Goal: Find contact information: Find contact information

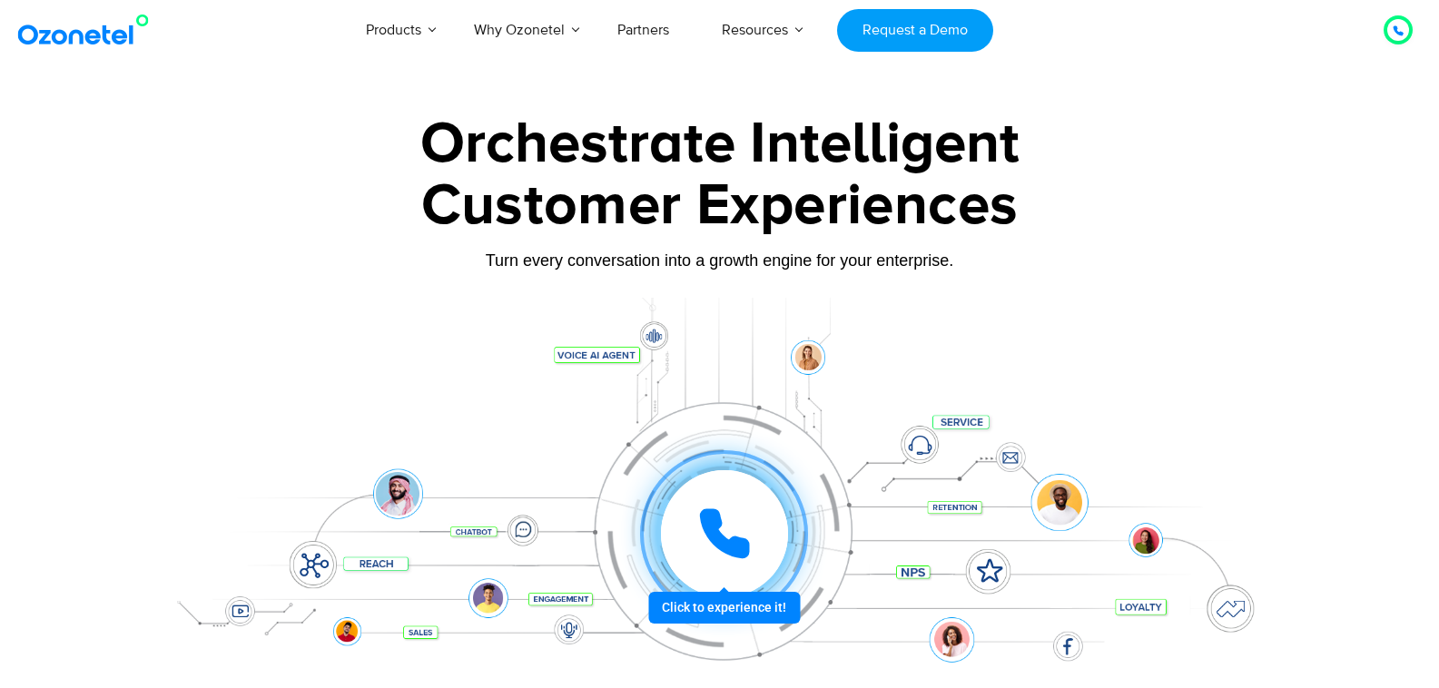
click at [1093, 102] on div at bounding box center [719, 406] width 1439 height 618
click at [1102, 104] on div at bounding box center [719, 406] width 1439 height 618
click at [135, 25] on img at bounding box center [87, 30] width 147 height 33
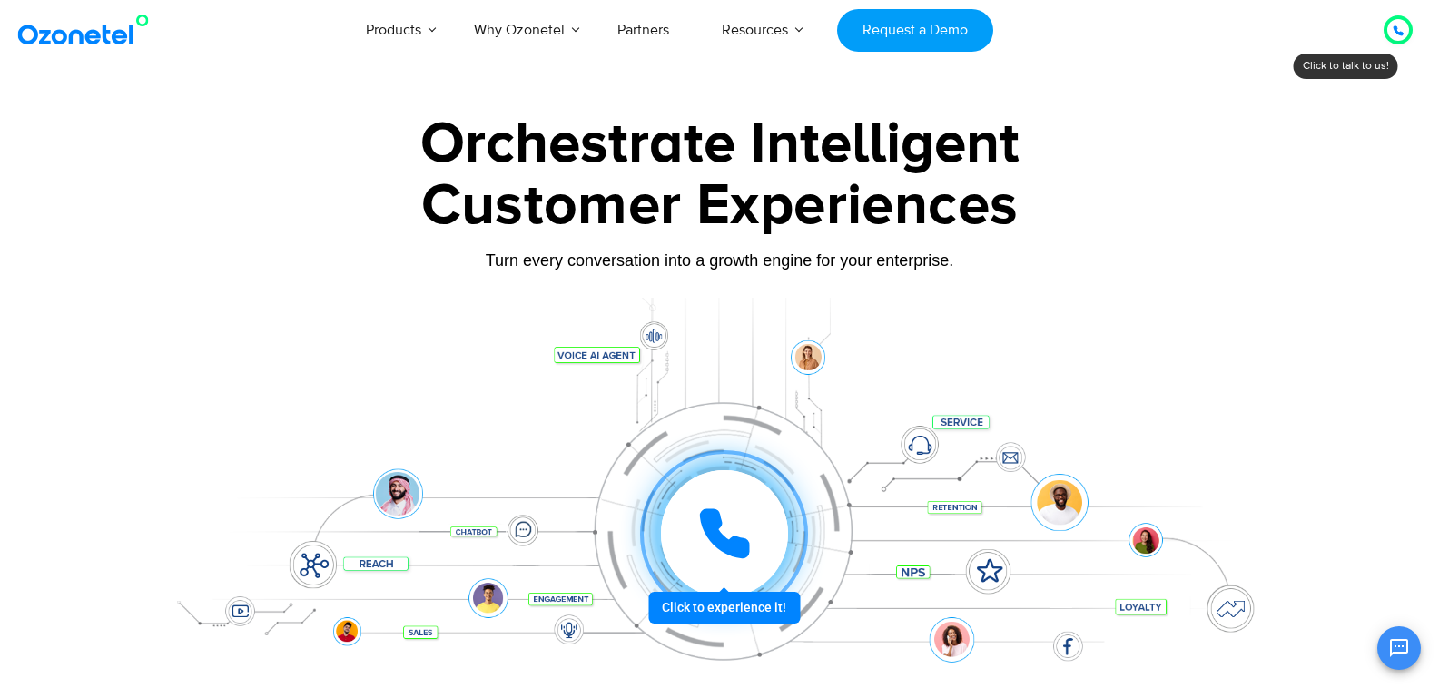
click at [1398, 42] on div at bounding box center [1398, 29] width 29 height 29
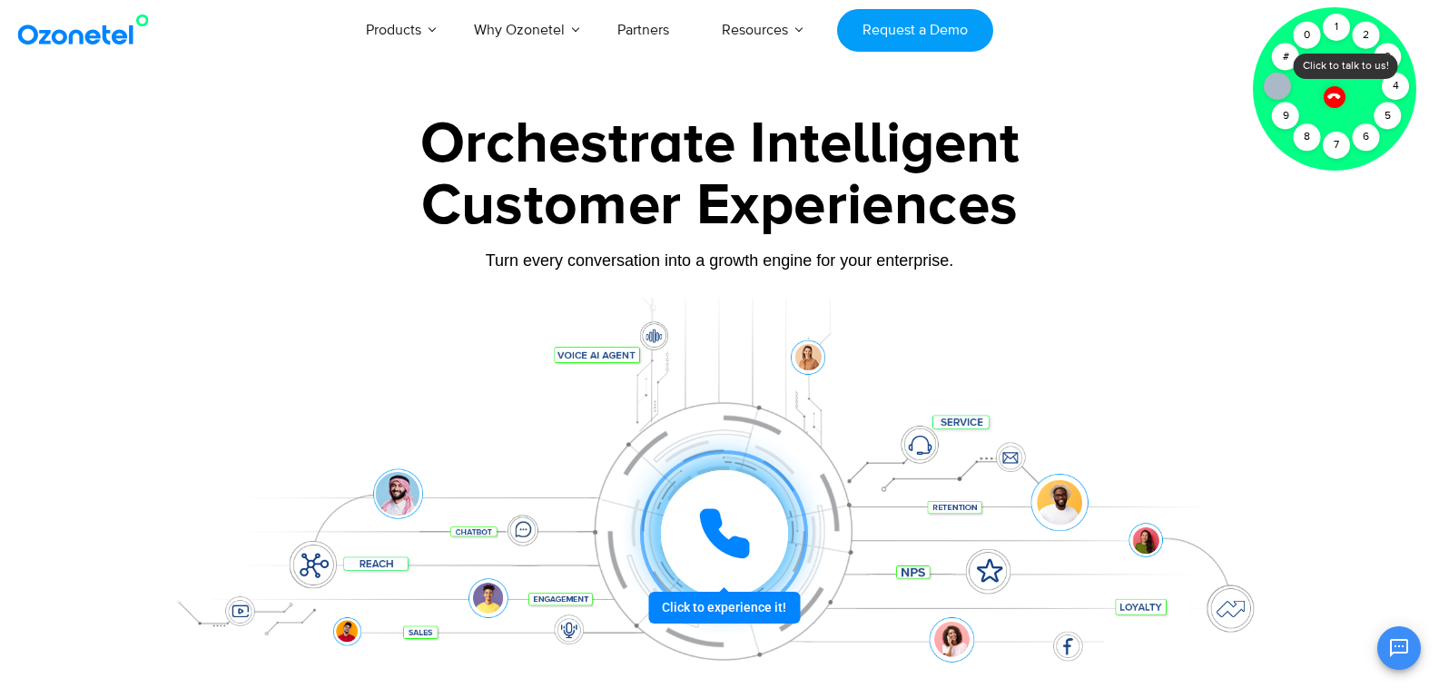
click at [1343, 261] on div at bounding box center [719, 406] width 1439 height 618
